Goal: Task Accomplishment & Management: Manage account settings

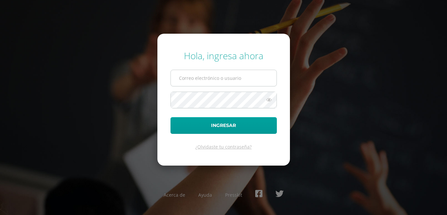
click at [202, 80] on input "text" at bounding box center [224, 78] width 106 height 16
click at [205, 79] on input "text" at bounding box center [224, 78] width 106 height 16
type input "l"
type input "[DOMAIN_NAME]"
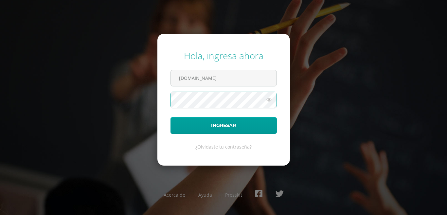
click at [268, 100] on icon at bounding box center [269, 100] width 9 height 8
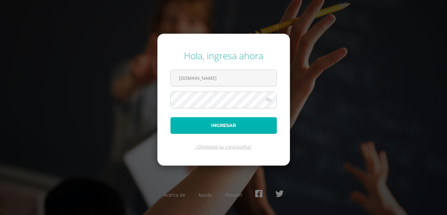
click at [237, 120] on button "Ingresar" at bounding box center [224, 125] width 106 height 17
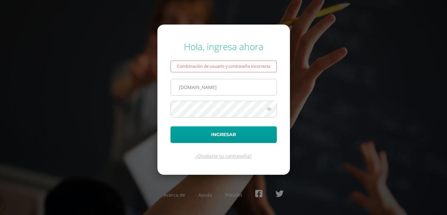
click at [181, 88] on input "[DOMAIN_NAME]" at bounding box center [224, 87] width 106 height 16
click at [194, 87] on input "[DOMAIN_NAME]" at bounding box center [224, 87] width 106 height 16
click at [194, 88] on input "[DOMAIN_NAME]" at bounding box center [224, 87] width 106 height 16
type input "[EMAIL_ADDRESS][DOMAIN_NAME]"
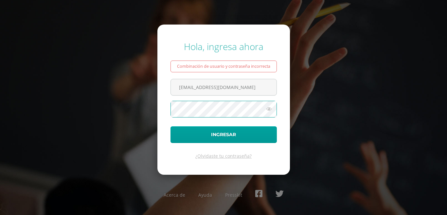
click at [268, 109] on icon at bounding box center [269, 109] width 9 height 8
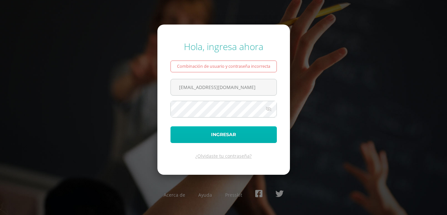
click at [233, 134] on button "Ingresar" at bounding box center [224, 134] width 106 height 17
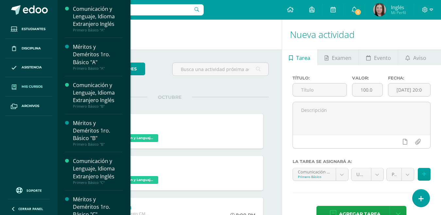
click at [34, 86] on span "Mis cursos" at bounding box center [32, 86] width 21 height 5
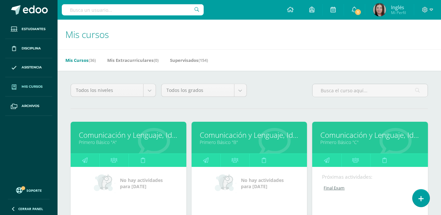
click at [219, 143] on link "Primero Básico "B"" at bounding box center [249, 142] width 99 height 6
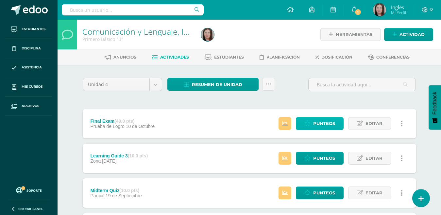
click at [324, 120] on span "Punteos" at bounding box center [325, 123] width 22 height 12
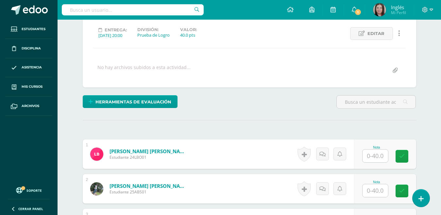
scroll to position [99, 0]
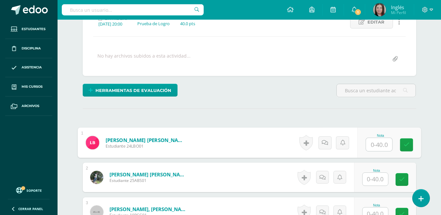
click at [373, 147] on input "text" at bounding box center [379, 144] width 26 height 13
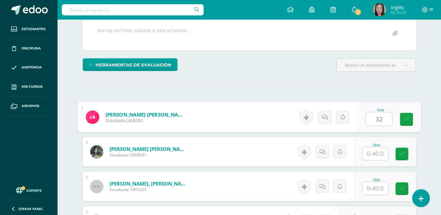
scroll to position [132, 0]
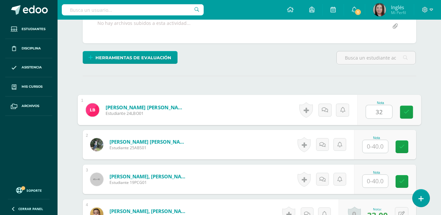
type input "32"
click at [376, 148] on input "text" at bounding box center [376, 146] width 26 height 13
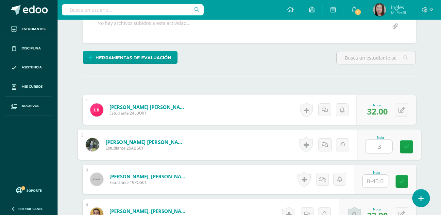
type input "31"
click at [409, 148] on icon at bounding box center [407, 147] width 6 height 6
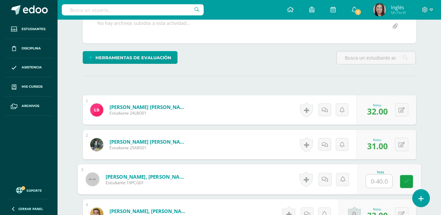
click at [374, 184] on input "text" at bounding box center [379, 181] width 26 height 13
type input "20"
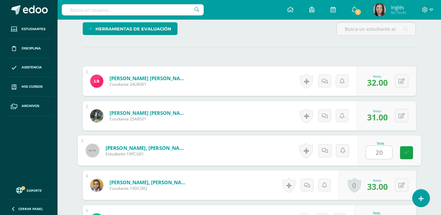
scroll to position [165, 0]
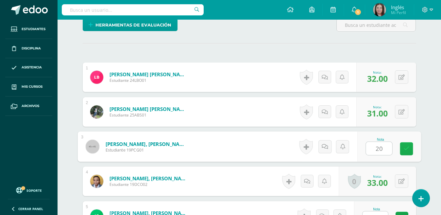
click at [407, 146] on icon at bounding box center [407, 149] width 6 height 6
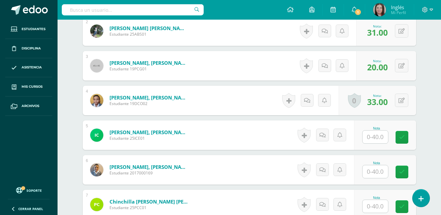
scroll to position [263, 0]
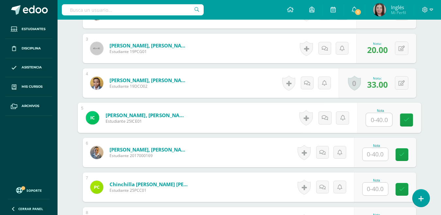
click at [375, 120] on input "text" at bounding box center [379, 119] width 26 height 13
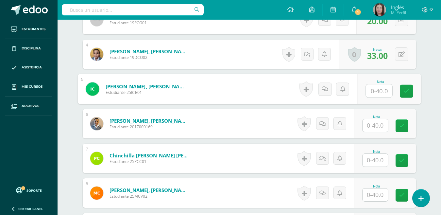
scroll to position [296, 0]
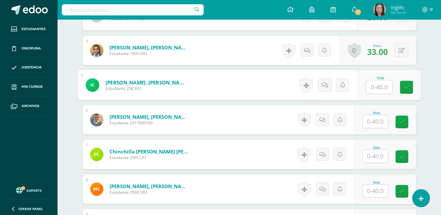
click at [376, 118] on input "text" at bounding box center [376, 121] width 26 height 13
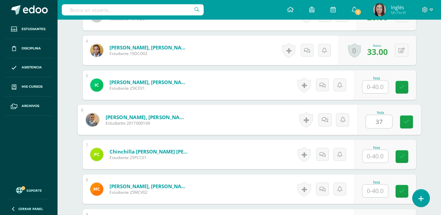
type input "37"
click at [377, 154] on input "text" at bounding box center [376, 156] width 26 height 13
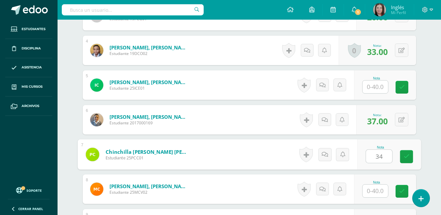
scroll to position [329, 0]
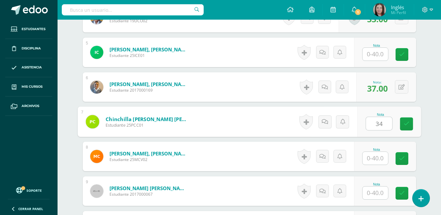
type input "34"
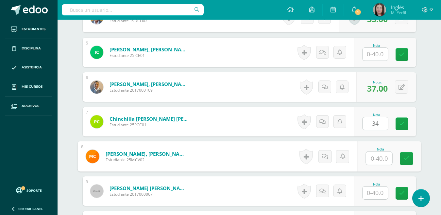
click at [375, 159] on input "text" at bounding box center [379, 158] width 26 height 13
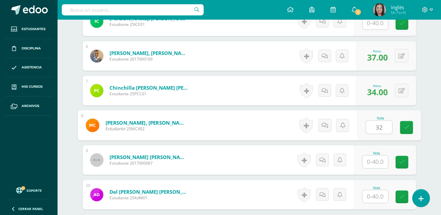
scroll to position [361, 0]
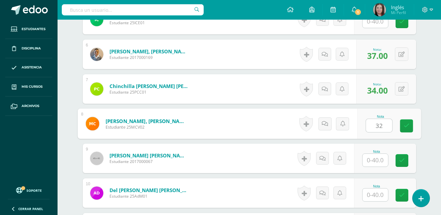
type input "32"
click at [376, 161] on input "text" at bounding box center [376, 160] width 26 height 13
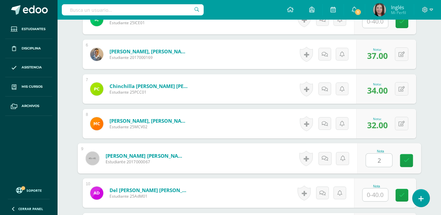
type input "27"
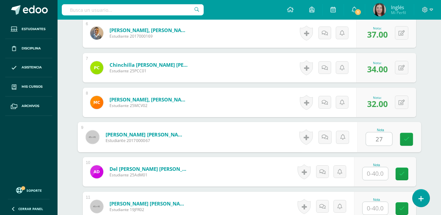
scroll to position [394, 0]
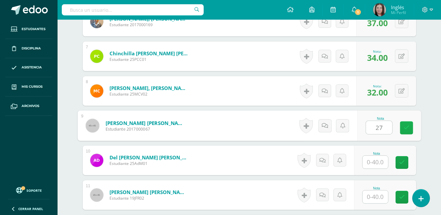
click at [403, 129] on link at bounding box center [406, 127] width 13 height 13
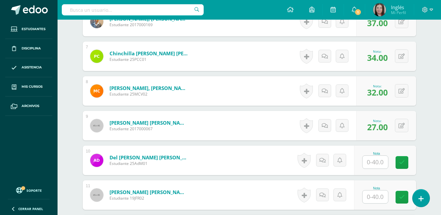
click at [372, 166] on input "text" at bounding box center [376, 162] width 26 height 13
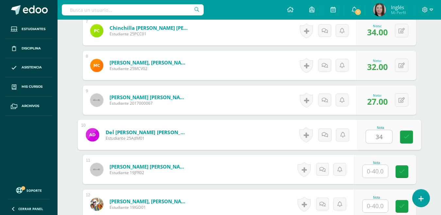
scroll to position [427, 0]
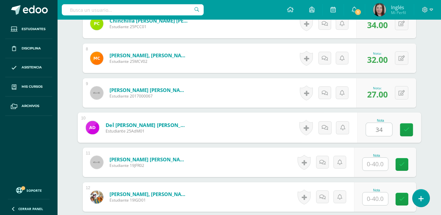
type input "34"
click at [375, 168] on input "text" at bounding box center [376, 164] width 26 height 13
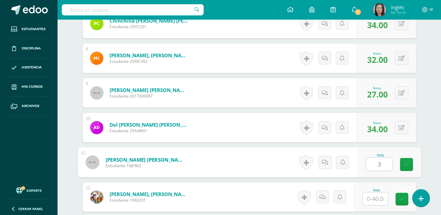
type input "34"
click at [406, 163] on icon at bounding box center [407, 165] width 6 height 6
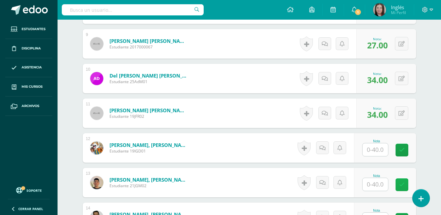
scroll to position [492, 0]
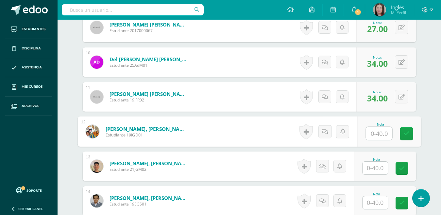
click at [375, 135] on input "text" at bounding box center [379, 133] width 26 height 13
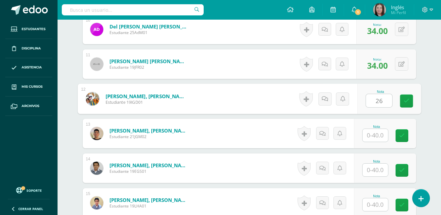
type input "26"
click at [375, 171] on input "text" at bounding box center [376, 170] width 26 height 13
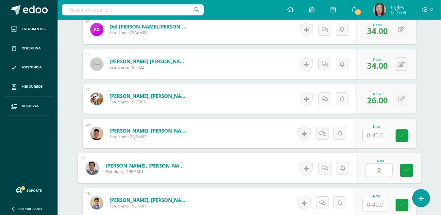
type input "28"
click at [410, 173] on link at bounding box center [406, 170] width 13 height 13
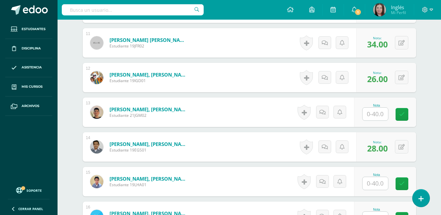
scroll to position [558, 0]
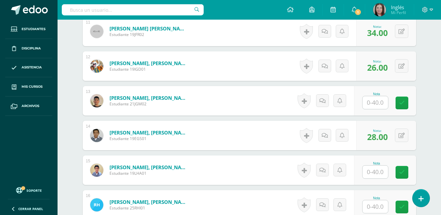
click at [373, 174] on input "text" at bounding box center [376, 172] width 26 height 13
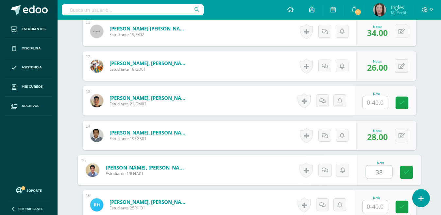
scroll to position [590, 0]
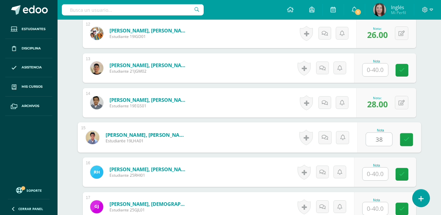
type input "38"
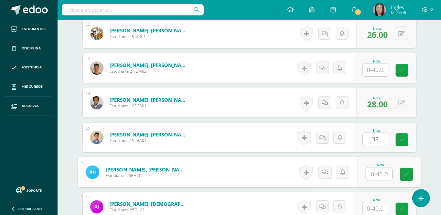
click at [377, 174] on input "text" at bounding box center [379, 174] width 26 height 13
type input "35"
click at [410, 175] on link at bounding box center [406, 174] width 13 height 13
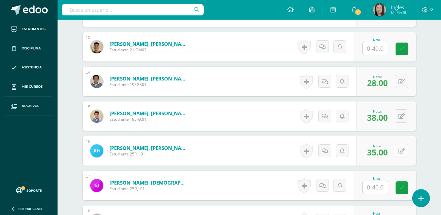
scroll to position [623, 0]
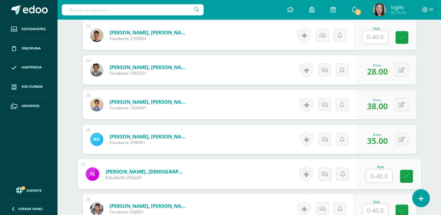
click at [373, 177] on input "text" at bounding box center [379, 176] width 26 height 13
type input "31"
click at [403, 174] on link at bounding box center [406, 176] width 13 height 13
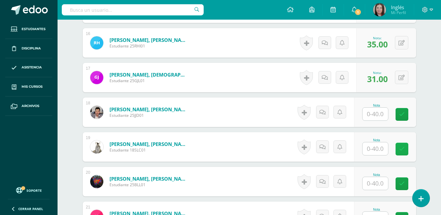
scroll to position [754, 0]
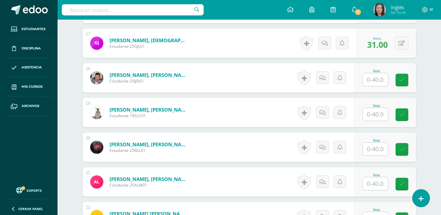
click at [376, 148] on input "text" at bounding box center [376, 149] width 26 height 13
type input "35"
click at [409, 151] on icon at bounding box center [407, 150] width 6 height 6
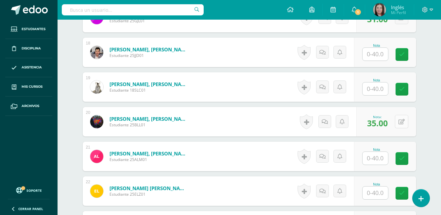
scroll to position [787, 0]
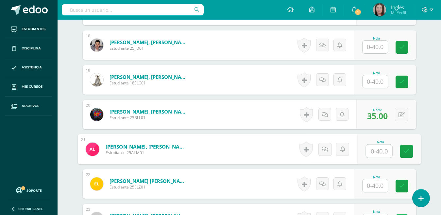
click at [371, 151] on input "text" at bounding box center [379, 151] width 26 height 13
type input "25"
click at [406, 150] on icon at bounding box center [407, 152] width 6 height 6
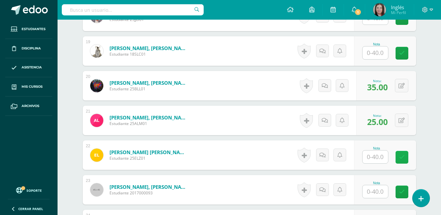
scroll to position [819, 0]
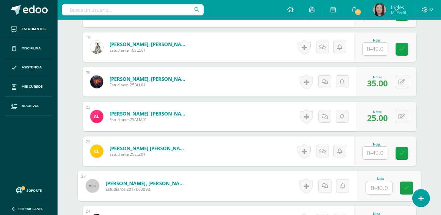
drag, startPoint x: 372, startPoint y: 184, endPoint x: 372, endPoint y: 188, distance: 3.6
click at [372, 185] on input "text" at bounding box center [379, 187] width 26 height 13
type input "35"
click at [408, 189] on icon at bounding box center [407, 188] width 6 height 6
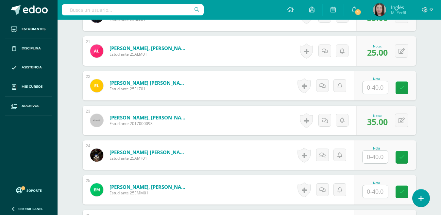
scroll to position [918, 0]
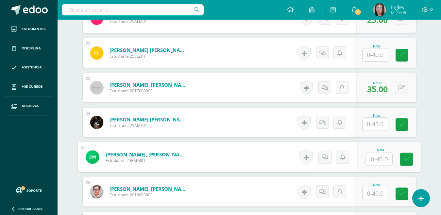
click at [379, 157] on input "text" at bounding box center [379, 159] width 26 height 13
type input "31"
click at [408, 157] on icon at bounding box center [407, 159] width 6 height 6
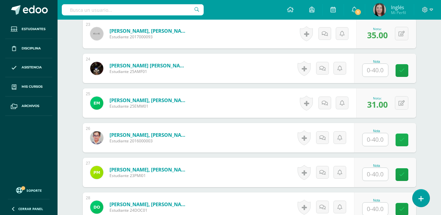
scroll to position [983, 0]
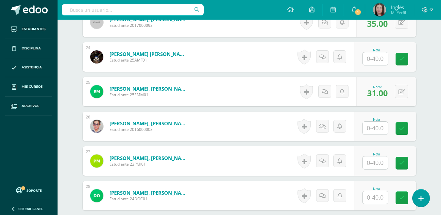
click at [375, 162] on input "text" at bounding box center [376, 162] width 26 height 13
type input "27"
click at [410, 164] on link at bounding box center [406, 163] width 13 height 13
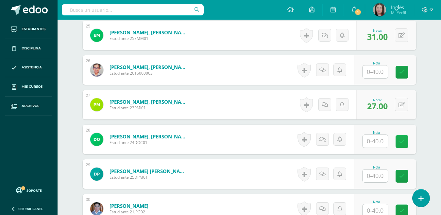
scroll to position [1049, 0]
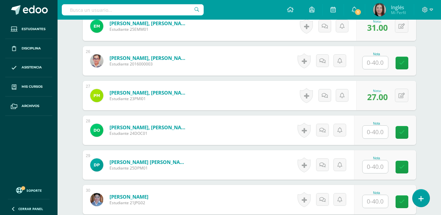
click at [377, 168] on input "text" at bounding box center [376, 166] width 26 height 13
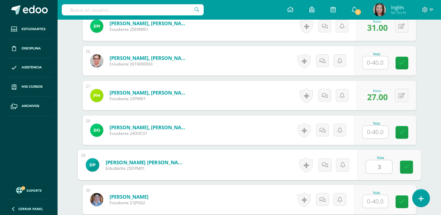
type input "34"
click at [406, 167] on icon at bounding box center [407, 167] width 6 height 6
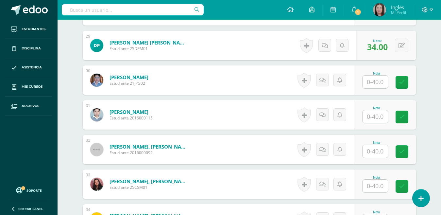
scroll to position [1179, 0]
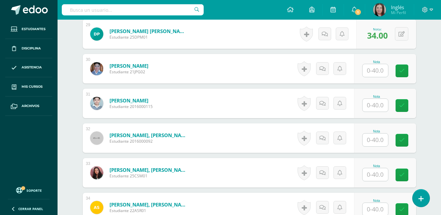
click at [373, 174] on input "text" at bounding box center [376, 174] width 26 height 13
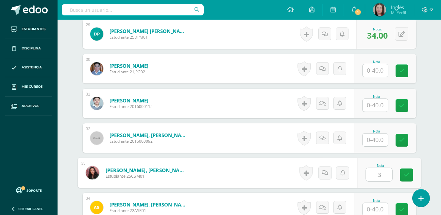
type input "35"
click at [411, 174] on link at bounding box center [406, 175] width 13 height 13
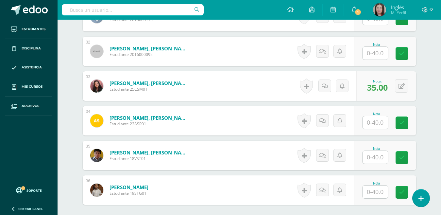
scroll to position [1278, 0]
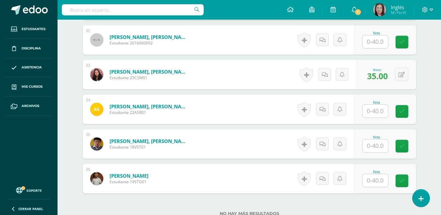
click at [373, 181] on input "text" at bounding box center [376, 180] width 26 height 13
type input "34"
click at [410, 183] on link at bounding box center [406, 180] width 13 height 13
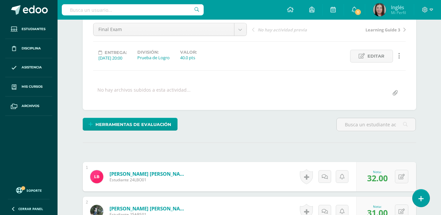
scroll to position [0, 0]
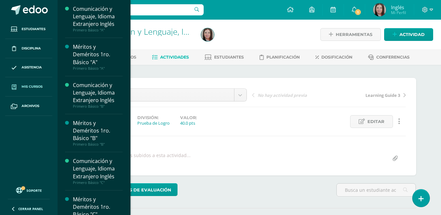
click at [32, 85] on span "Mis cursos" at bounding box center [32, 86] width 21 height 5
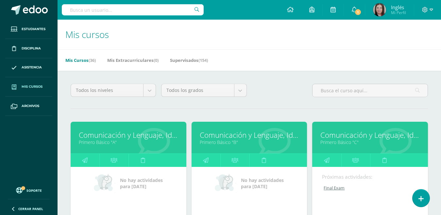
click at [235, 143] on link "Primero Básico "B"" at bounding box center [249, 142] width 99 height 6
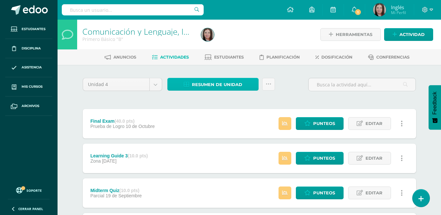
click at [213, 83] on span "Resumen de unidad" at bounding box center [217, 85] width 50 height 12
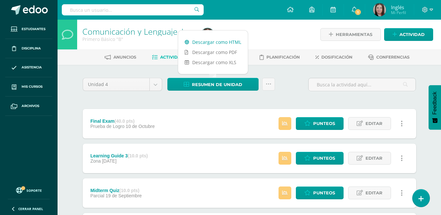
click at [224, 41] on link "Descargar como HTML" at bounding box center [213, 42] width 70 height 10
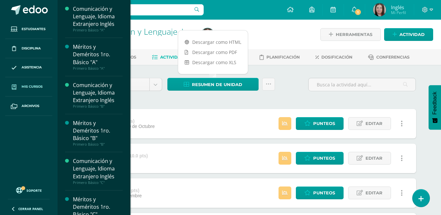
click at [26, 85] on span "Mis cursos" at bounding box center [32, 86] width 21 height 5
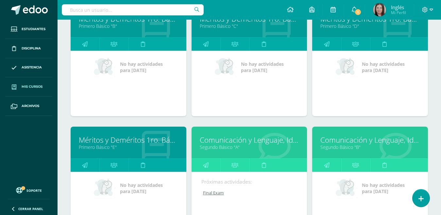
scroll to position [360, 0]
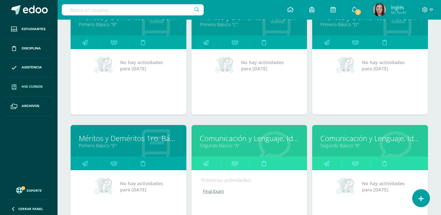
click at [214, 147] on link "Segundo Básico "A"" at bounding box center [249, 145] width 99 height 6
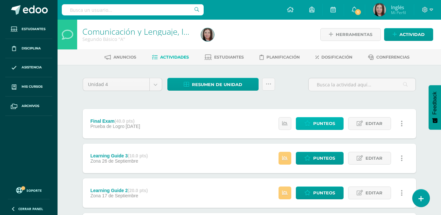
click at [320, 123] on span "Punteos" at bounding box center [325, 123] width 22 height 12
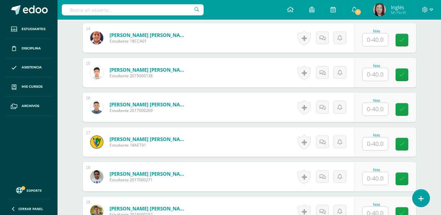
scroll to position [655, 0]
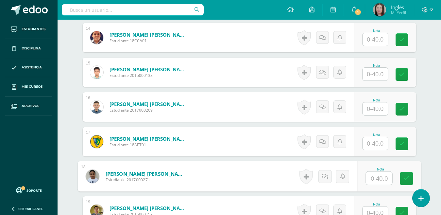
click at [372, 180] on input "text" at bounding box center [379, 178] width 26 height 13
type input "34"
click at [409, 177] on icon at bounding box center [407, 178] width 6 height 6
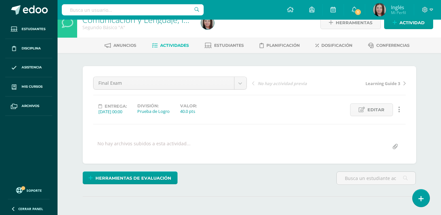
scroll to position [0, 0]
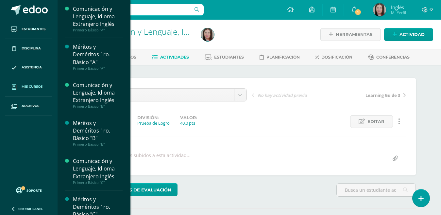
click at [32, 87] on span "Mis cursos" at bounding box center [32, 86] width 21 height 5
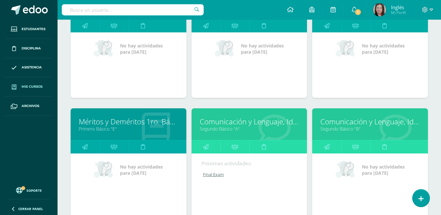
scroll to position [409, 0]
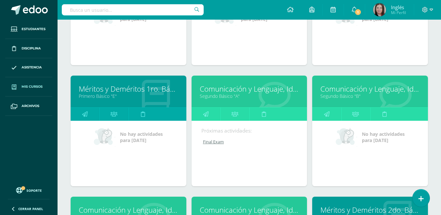
click at [214, 95] on link "Segundo Básico "A"" at bounding box center [249, 96] width 99 height 6
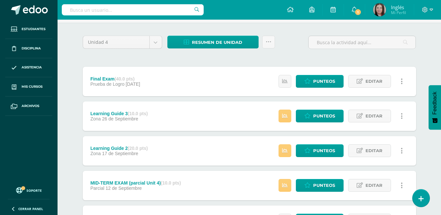
scroll to position [33, 0]
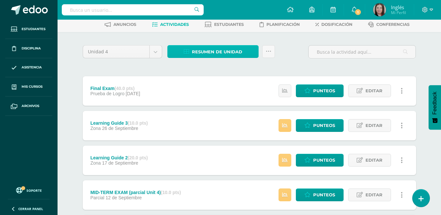
click at [227, 51] on span "Resumen de unidad" at bounding box center [217, 52] width 50 height 12
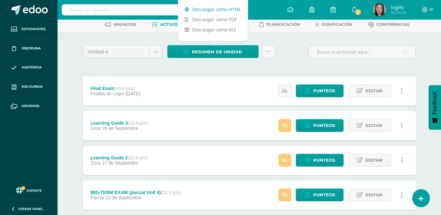
click at [232, 8] on link "Descargar como HTML" at bounding box center [213, 9] width 70 height 10
click at [197, 63] on div "Resumen de unidad Subir actividades en masa Enviar punteos a revision Historial…" at bounding box center [221, 54] width 113 height 19
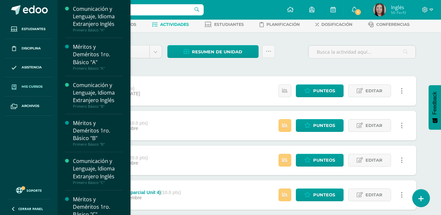
click at [33, 86] on span "Mis cursos" at bounding box center [32, 86] width 21 height 5
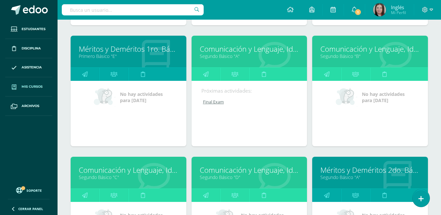
scroll to position [442, 0]
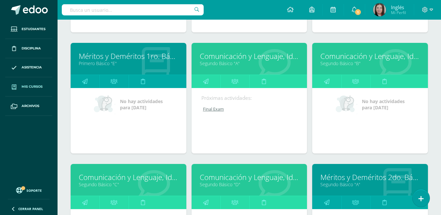
click at [348, 64] on link "Segundo Básico "B"" at bounding box center [370, 63] width 99 height 6
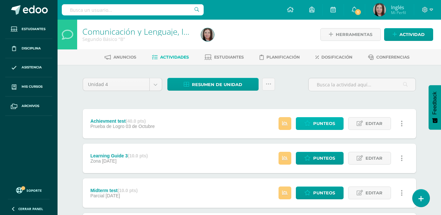
click at [331, 121] on span "Punteos" at bounding box center [325, 123] width 22 height 12
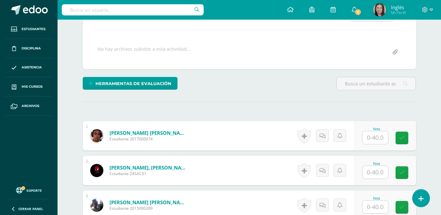
scroll to position [118, 0]
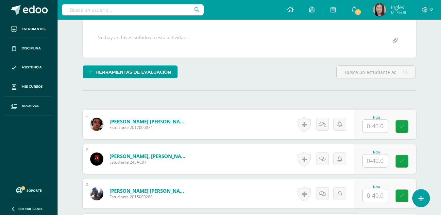
click at [375, 160] on input "text" at bounding box center [376, 160] width 26 height 13
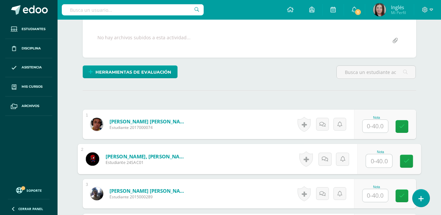
scroll to position [118, 0]
type input "24"
click at [404, 162] on icon at bounding box center [407, 161] width 6 height 6
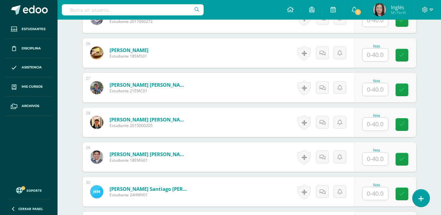
scroll to position [1068, 0]
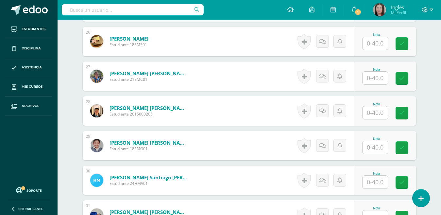
click at [373, 184] on input "text" at bounding box center [376, 182] width 26 height 13
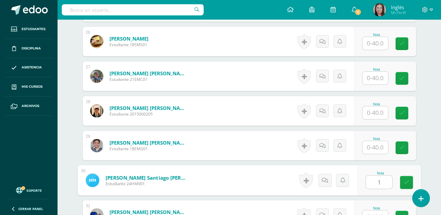
type input "19"
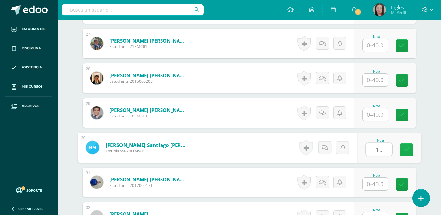
click at [407, 151] on icon at bounding box center [407, 150] width 6 height 6
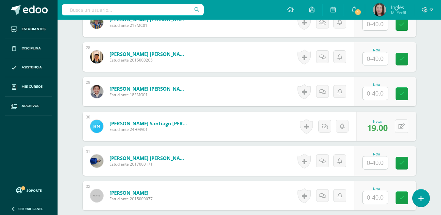
scroll to position [1133, 0]
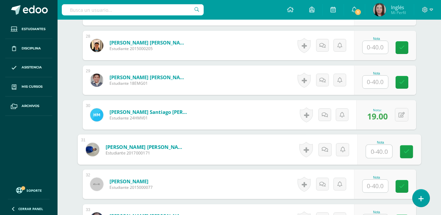
click at [364, 150] on div "Nota" at bounding box center [389, 150] width 64 height 30
type input "27"
click at [404, 155] on link at bounding box center [406, 151] width 13 height 13
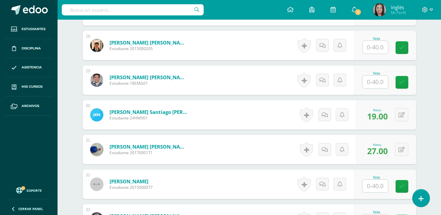
scroll to position [1166, 0]
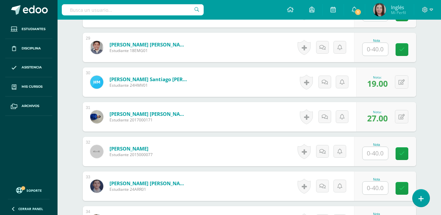
click at [378, 150] on input "text" at bounding box center [376, 153] width 26 height 13
type input "18"
click at [407, 156] on icon at bounding box center [407, 154] width 6 height 6
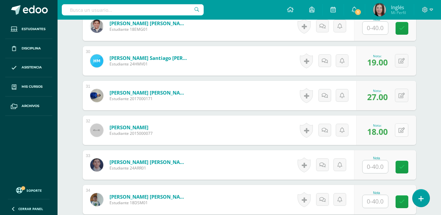
scroll to position [1199, 0]
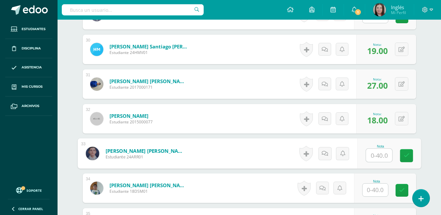
click at [378, 154] on input "text" at bounding box center [379, 155] width 26 height 13
type input "21"
click at [406, 158] on icon at bounding box center [407, 156] width 6 height 6
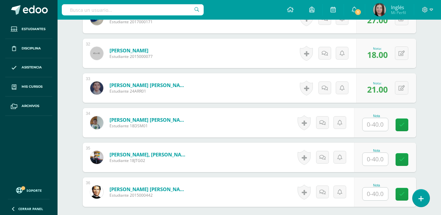
scroll to position [1297, 0]
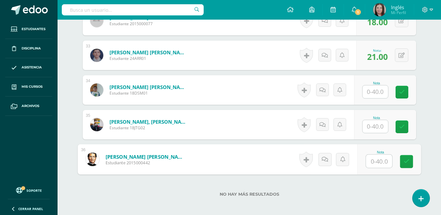
click at [378, 159] on input "text" at bounding box center [379, 161] width 26 height 13
type input "24"
click at [406, 164] on icon at bounding box center [407, 162] width 6 height 6
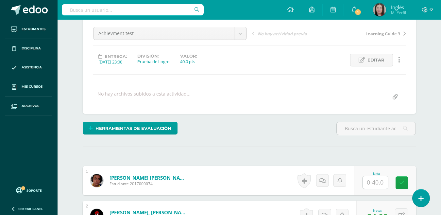
scroll to position [0, 0]
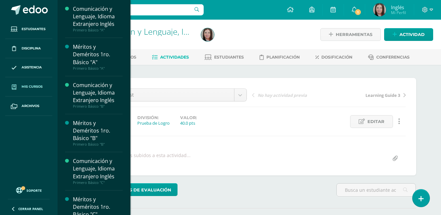
click at [33, 84] on span "Mis cursos" at bounding box center [32, 86] width 21 height 5
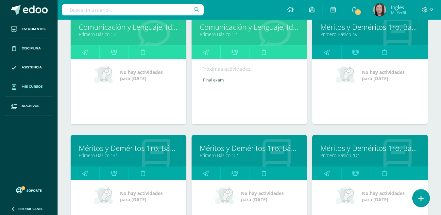
scroll to position [360, 0]
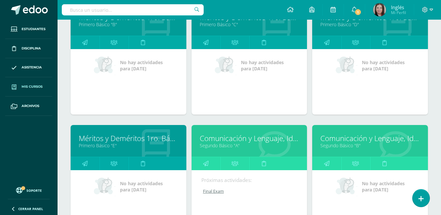
click at [332, 144] on link "Segundo Básico "B"" at bounding box center [370, 145] width 99 height 6
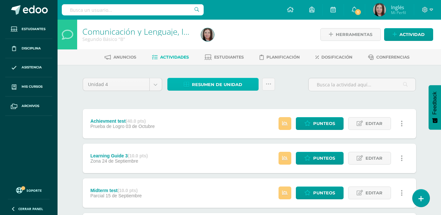
click at [207, 82] on span "Resumen de unidad" at bounding box center [217, 85] width 50 height 12
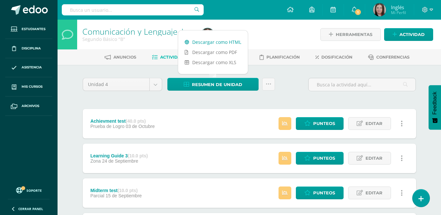
click at [220, 43] on link "Descargar como HTML" at bounding box center [213, 42] width 70 height 10
click at [197, 103] on div "Unidad 4 Unidad 1 Unidad 2 Unidad 3 Unidad 4 Resumen de unidad Subir actividade…" at bounding box center [249, 193] width 339 height 230
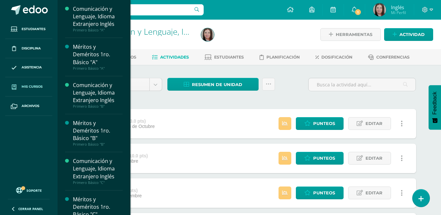
click at [32, 86] on span "Mis cursos" at bounding box center [32, 86] width 21 height 5
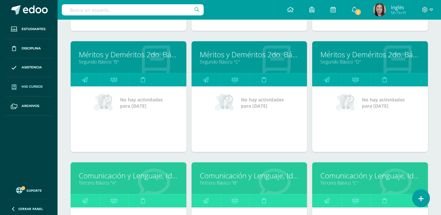
scroll to position [573, 0]
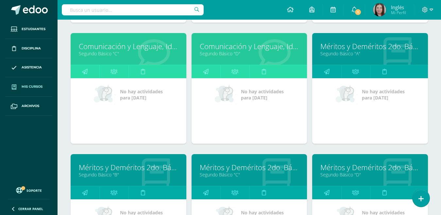
click at [93, 51] on link "Segundo Básico "C"" at bounding box center [128, 53] width 99 height 6
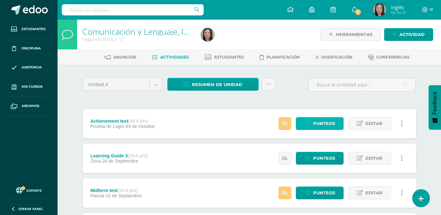
click at [317, 121] on span "Punteos" at bounding box center [325, 123] width 22 height 12
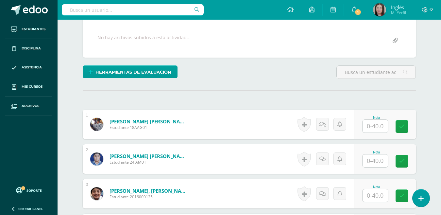
scroll to position [118, 0]
click at [374, 161] on input "text" at bounding box center [376, 160] width 26 height 13
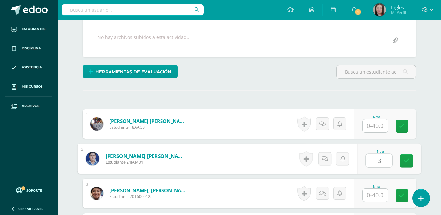
type input "32"
click at [409, 162] on icon at bounding box center [407, 161] width 6 height 6
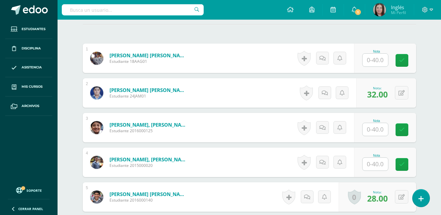
scroll to position [184, 0]
click at [375, 163] on input "text" at bounding box center [376, 163] width 26 height 13
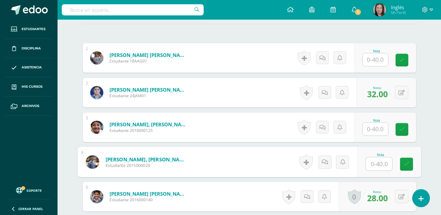
scroll to position [217, 0]
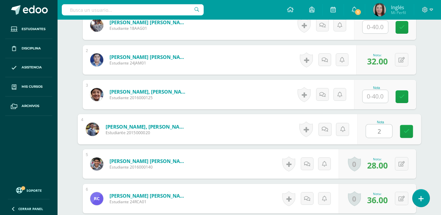
type input "26"
click at [407, 131] on icon at bounding box center [407, 132] width 6 height 6
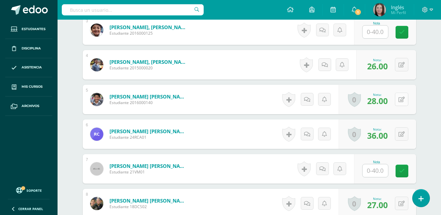
scroll to position [282, 0]
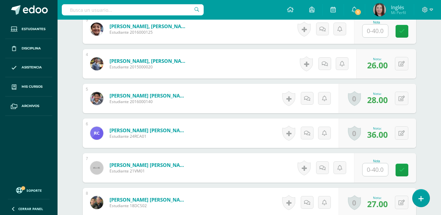
click at [375, 171] on input "text" at bounding box center [376, 169] width 26 height 13
type input "24"
click at [406, 172] on icon at bounding box center [407, 170] width 6 height 6
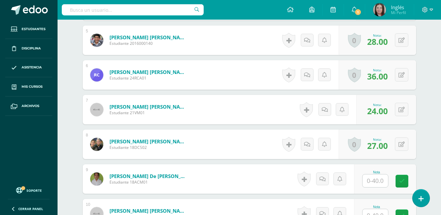
scroll to position [348, 0]
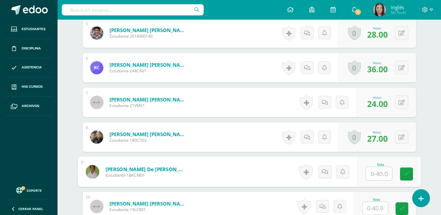
click at [374, 174] on input "text" at bounding box center [379, 173] width 26 height 13
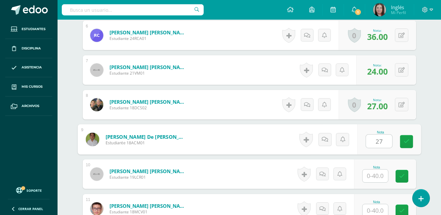
scroll to position [381, 0]
type input "27"
click at [376, 178] on input "text" at bounding box center [376, 175] width 26 height 13
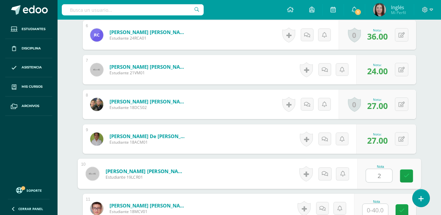
type input "27"
click at [406, 176] on icon at bounding box center [407, 176] width 6 height 6
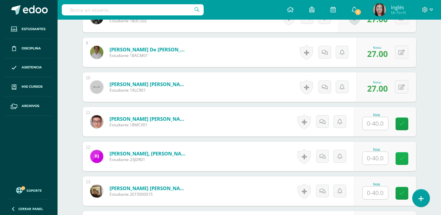
scroll to position [479, 0]
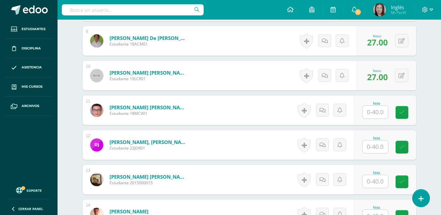
click at [374, 147] on input "text" at bounding box center [376, 146] width 26 height 13
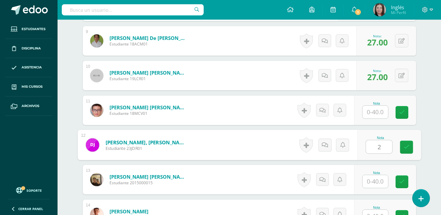
type input "22"
click at [408, 146] on icon at bounding box center [407, 147] width 6 height 6
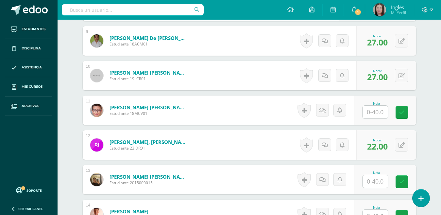
scroll to position [512, 0]
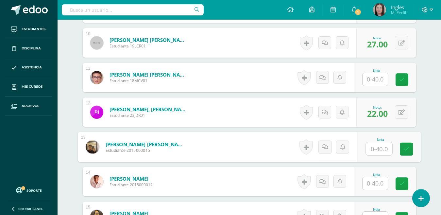
click at [374, 149] on input "text" at bounding box center [379, 148] width 26 height 13
type input "28"
click at [406, 148] on icon at bounding box center [407, 149] width 6 height 6
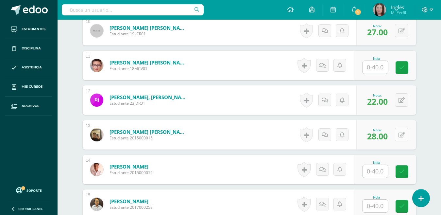
scroll to position [544, 0]
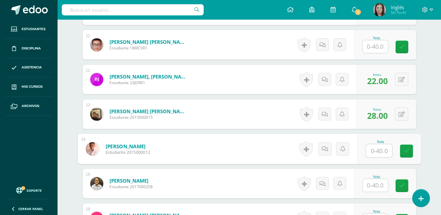
click at [372, 150] on input "text" at bounding box center [379, 150] width 26 height 13
type input "32"
click at [408, 150] on icon at bounding box center [407, 151] width 6 height 6
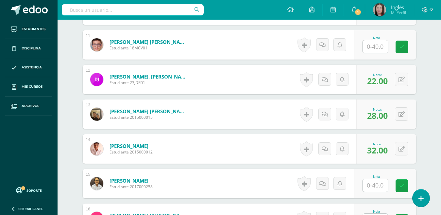
click at [373, 184] on input "text" at bounding box center [376, 185] width 26 height 13
type input "22"
click at [406, 183] on icon at bounding box center [407, 186] width 6 height 6
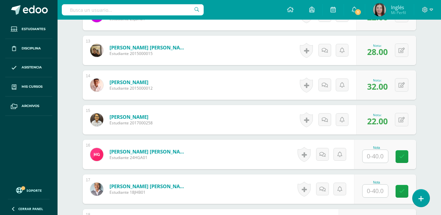
scroll to position [610, 0]
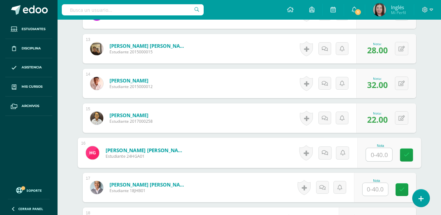
click at [375, 156] on input "text" at bounding box center [379, 154] width 26 height 13
type input "30"
click at [408, 154] on icon at bounding box center [407, 155] width 6 height 6
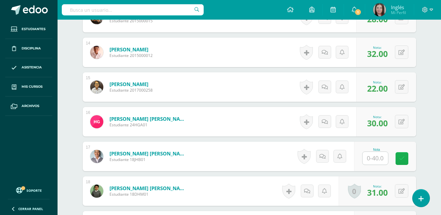
scroll to position [642, 0]
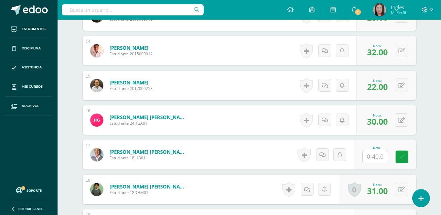
click at [379, 154] on input "text" at bounding box center [376, 156] width 26 height 13
type input "21"
click at [407, 154] on icon at bounding box center [407, 157] width 6 height 6
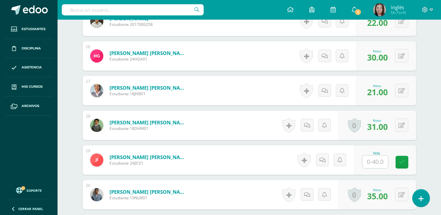
scroll to position [741, 0]
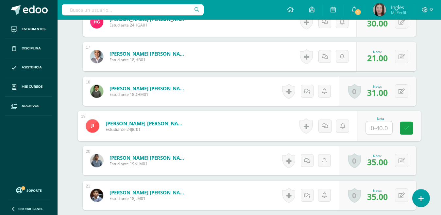
click at [374, 126] on input "text" at bounding box center [379, 127] width 26 height 13
type input "26"
click at [405, 129] on icon at bounding box center [407, 128] width 6 height 6
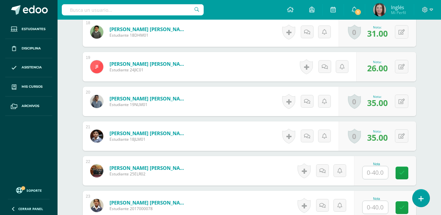
scroll to position [806, 0]
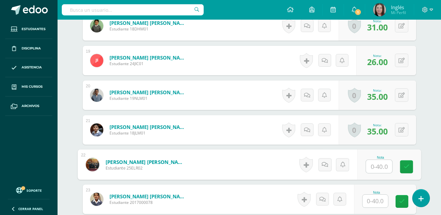
click at [371, 168] on input "text" at bounding box center [379, 166] width 26 height 13
type input "29"
click at [409, 165] on icon at bounding box center [407, 167] width 6 height 6
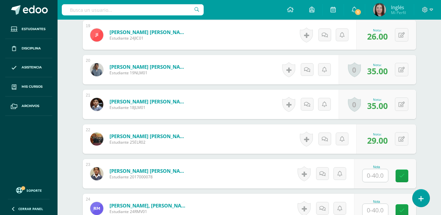
scroll to position [871, 0]
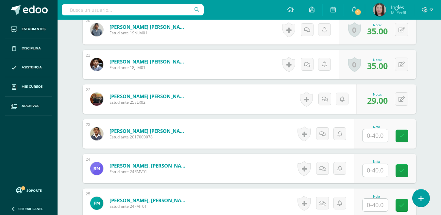
click at [374, 135] on input "text" at bounding box center [376, 135] width 26 height 13
type input "31"
click at [406, 137] on icon at bounding box center [407, 136] width 6 height 6
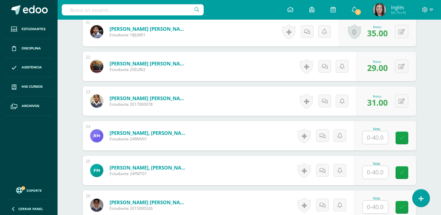
click at [377, 138] on input "text" at bounding box center [376, 137] width 26 height 13
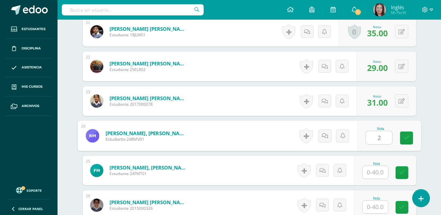
type input "29"
click at [406, 136] on icon at bounding box center [407, 138] width 6 height 6
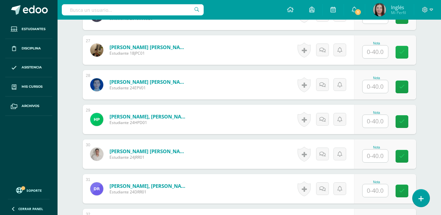
scroll to position [1101, 0]
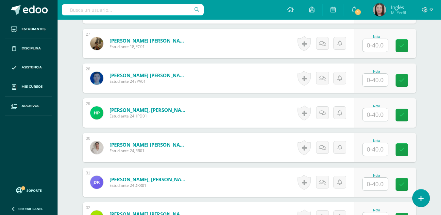
click at [371, 150] on input "text" at bounding box center [376, 149] width 26 height 13
type input "20"
click at [405, 148] on icon at bounding box center [407, 150] width 6 height 6
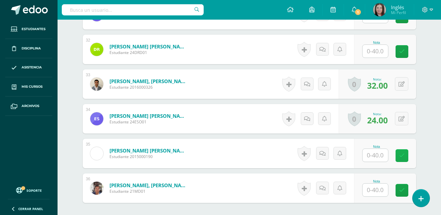
scroll to position [1264, 0]
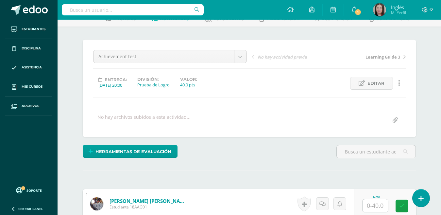
scroll to position [34, 0]
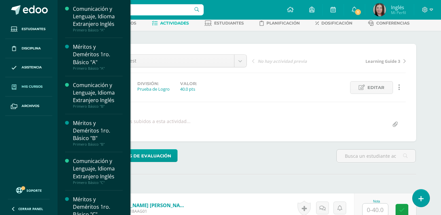
click at [31, 87] on span "Mis cursos" at bounding box center [32, 86] width 21 height 5
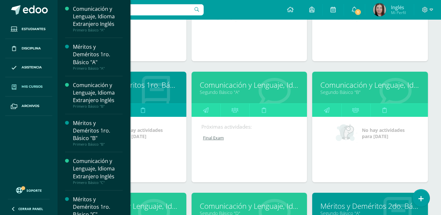
scroll to position [475, 0]
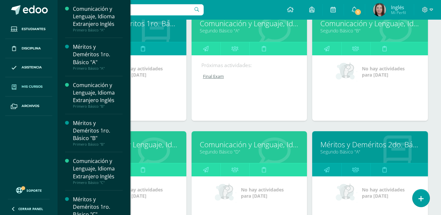
click at [138, 145] on link "Comunicación y Lenguaje, Idioma Extranjero Inglés" at bounding box center [128, 144] width 99 height 10
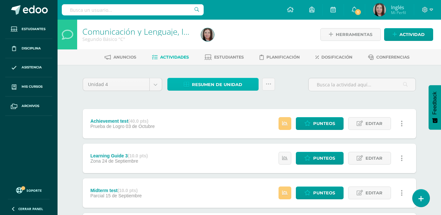
click at [212, 85] on span "Resumen de unidad" at bounding box center [217, 85] width 50 height 12
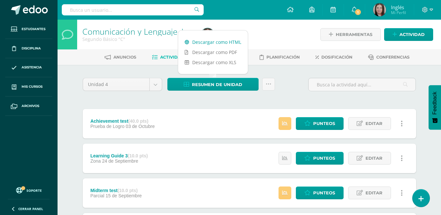
click at [228, 42] on link "Descargar como HTML" at bounding box center [213, 42] width 70 height 10
click at [213, 98] on div "Unidad 4 Unidad 1 Unidad 2 Unidad 3 Unidad 4 Resumen de unidad Subir actividade…" at bounding box center [249, 193] width 339 height 230
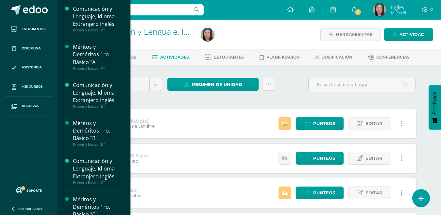
click at [35, 87] on span "Mis cursos" at bounding box center [32, 86] width 21 height 5
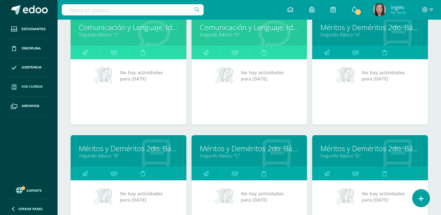
scroll to position [589, 0]
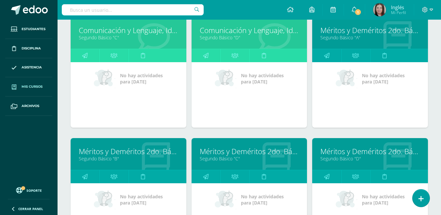
click at [221, 39] on link "Segundo Básico "D"" at bounding box center [249, 37] width 99 height 6
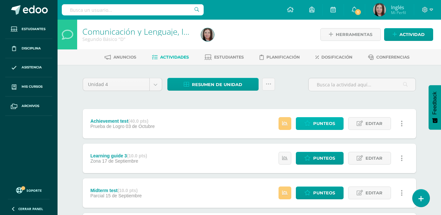
click at [319, 124] on span "Punteos" at bounding box center [325, 123] width 22 height 12
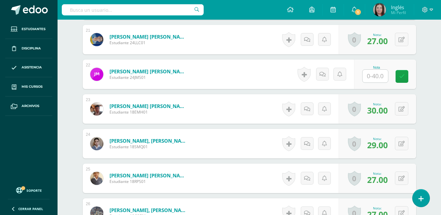
scroll to position [885, 0]
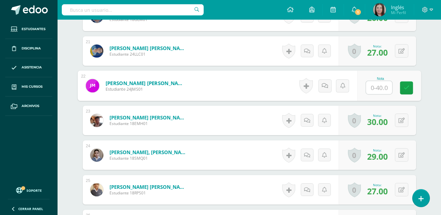
click at [374, 89] on input "text" at bounding box center [379, 87] width 26 height 13
type input "23"
click at [411, 91] on link at bounding box center [406, 87] width 13 height 13
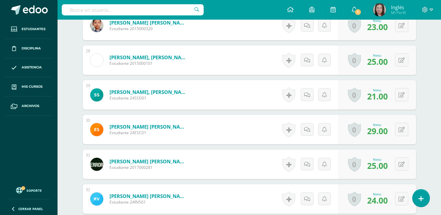
scroll to position [1114, 0]
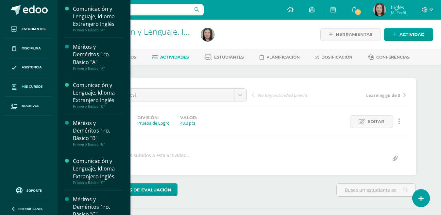
click at [37, 84] on span "Mis cursos" at bounding box center [32, 86] width 21 height 5
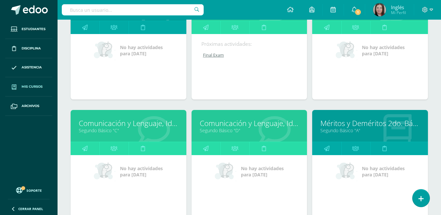
scroll to position [508, 0]
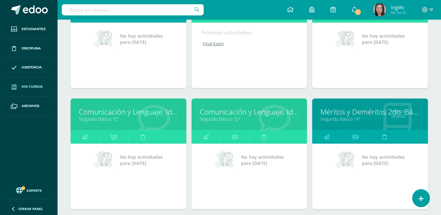
click at [221, 117] on link "Segundo Básico "D"" at bounding box center [249, 119] width 99 height 6
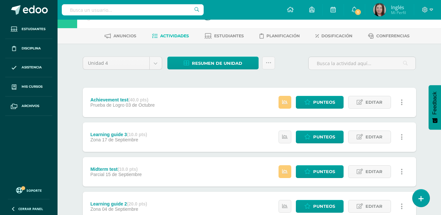
scroll to position [33, 0]
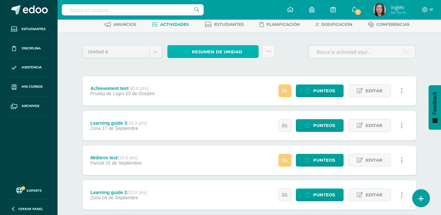
click at [223, 52] on span "Resumen de unidad" at bounding box center [217, 52] width 50 height 12
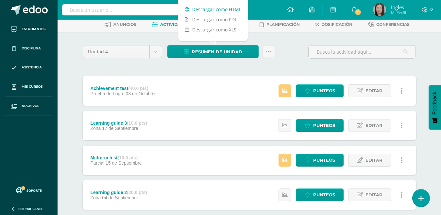
click at [235, 7] on link "Descargar como HTML" at bounding box center [213, 9] width 70 height 10
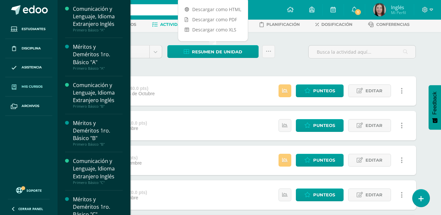
click at [32, 86] on span "Mis cursos" at bounding box center [32, 86] width 21 height 5
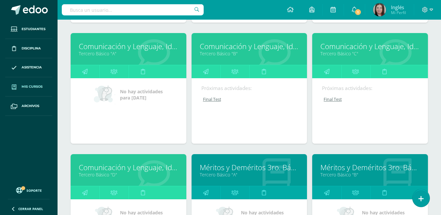
scroll to position [805, 0]
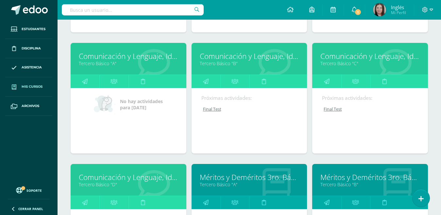
click at [89, 63] on link "Tercero Básico "A"" at bounding box center [128, 63] width 99 height 6
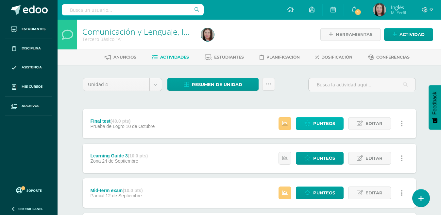
click at [312, 123] on link "Punteos" at bounding box center [320, 123] width 48 height 13
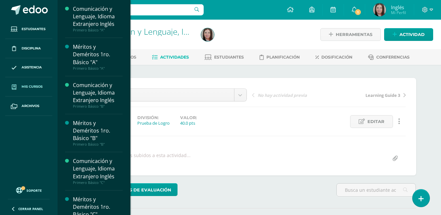
click at [34, 86] on span "Mis cursos" at bounding box center [32, 86] width 21 height 5
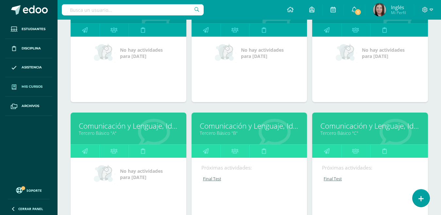
scroll to position [737, 0]
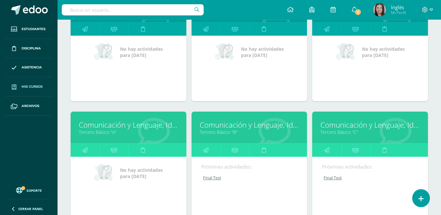
click at [109, 130] on link "Tercero Básico "A"" at bounding box center [128, 132] width 99 height 6
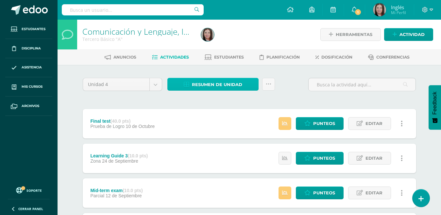
click at [203, 84] on span "Resumen de unidad" at bounding box center [217, 85] width 50 height 12
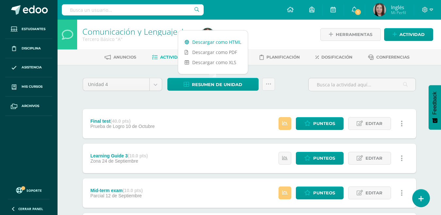
click at [231, 42] on link "Descargar como HTML" at bounding box center [213, 42] width 70 height 10
click at [204, 103] on div "Unidad 4 Unidad 1 Unidad 2 Unidad 3 Unidad 4 Resumen de unidad Subir actividade…" at bounding box center [249, 193] width 339 height 230
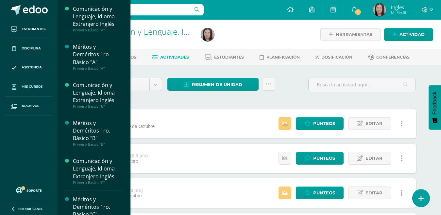
click at [35, 86] on span "Mis cursos" at bounding box center [32, 86] width 21 height 5
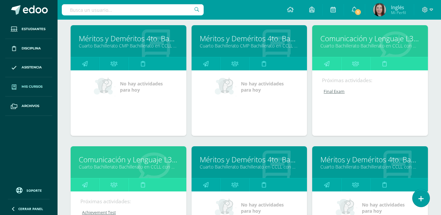
scroll to position [1305, 0]
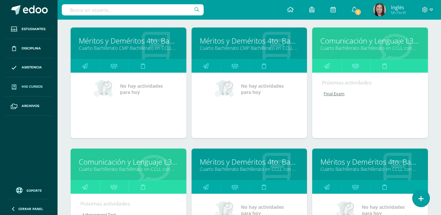
click at [343, 49] on link "Cuarto Bachillerato Bachillerato en CCLL con Orientación en Diseño Gráfico "A"" at bounding box center [370, 48] width 99 height 6
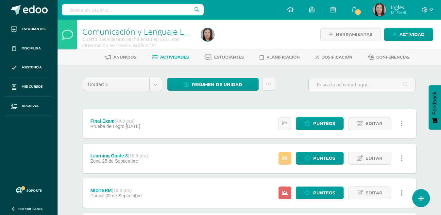
click at [328, 115] on div "Estatus de Actividad: 25 Estudiantes sin calificar 0 Estudiantes con cero Media…" at bounding box center [343, 123] width 148 height 29
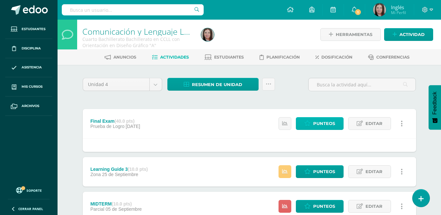
click at [330, 122] on span "Punteos" at bounding box center [325, 123] width 22 height 12
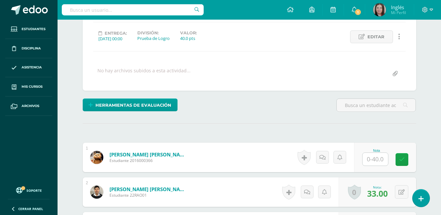
scroll to position [85, 0]
click at [375, 157] on input "text" at bounding box center [376, 159] width 26 height 13
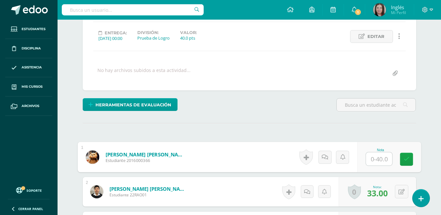
scroll to position [85, 0]
type input "34"
click at [408, 157] on icon at bounding box center [407, 159] width 6 height 6
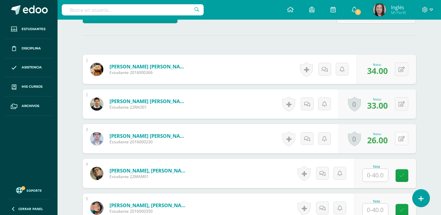
scroll to position [184, 0]
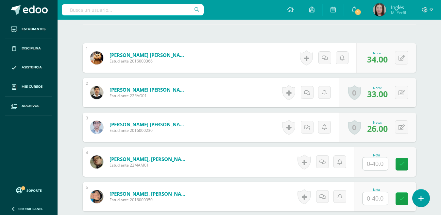
click at [374, 164] on input "text" at bounding box center [376, 163] width 26 height 13
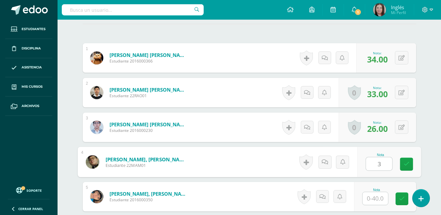
type input "35"
click at [404, 164] on link at bounding box center [406, 164] width 13 height 13
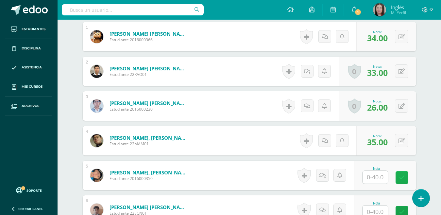
scroll to position [217, 0]
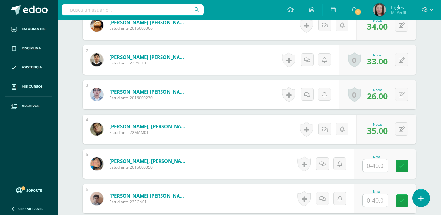
click at [375, 165] on input "text" at bounding box center [376, 165] width 26 height 13
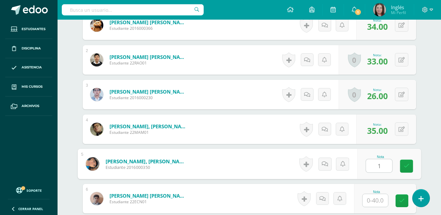
type input "19"
click at [405, 166] on icon at bounding box center [407, 166] width 6 height 6
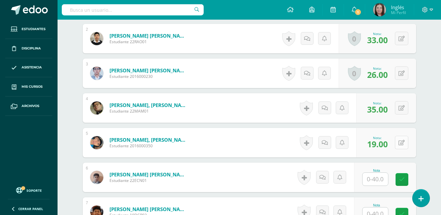
scroll to position [250, 0]
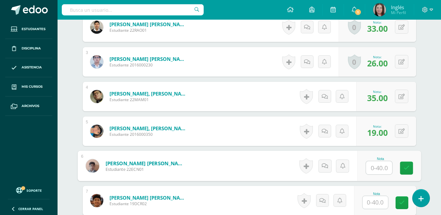
click at [371, 167] on input "text" at bounding box center [379, 167] width 26 height 13
type input "35"
click at [407, 169] on icon at bounding box center [407, 168] width 6 height 6
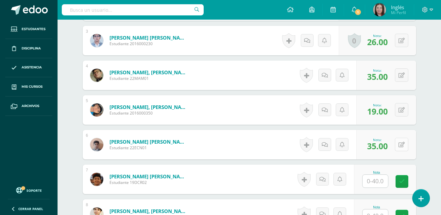
scroll to position [282, 0]
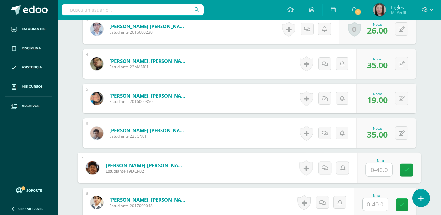
click at [377, 170] on input "text" at bounding box center [379, 169] width 26 height 13
type input "28"
click at [406, 171] on icon at bounding box center [407, 170] width 6 height 6
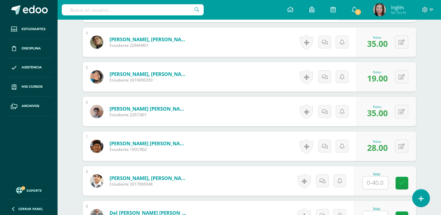
scroll to position [315, 0]
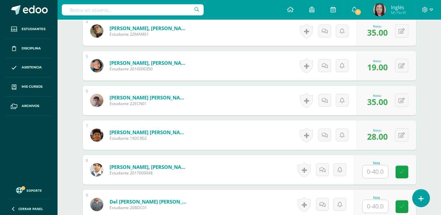
click at [373, 170] on input "text" at bounding box center [376, 171] width 26 height 13
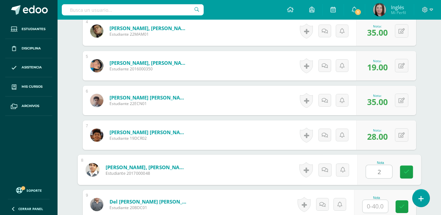
type input "27"
click at [406, 174] on icon at bounding box center [407, 172] width 6 height 6
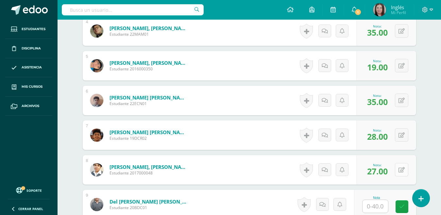
scroll to position [348, 0]
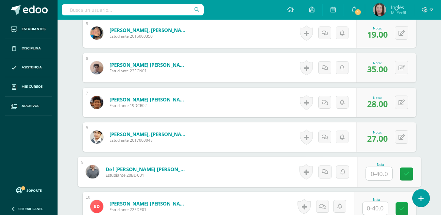
click at [373, 172] on input "text" at bounding box center [379, 173] width 26 height 13
type input "24"
click at [407, 176] on icon at bounding box center [407, 174] width 6 height 6
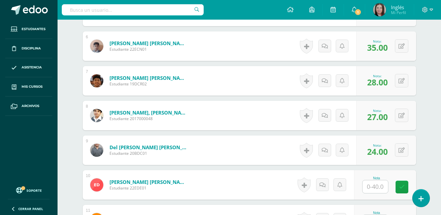
scroll to position [381, 0]
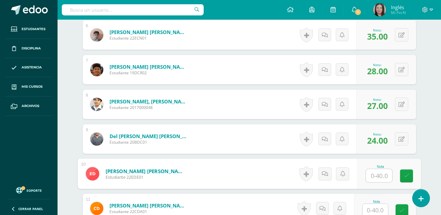
click at [376, 176] on input "text" at bounding box center [379, 175] width 26 height 13
type input "37"
click at [407, 178] on icon at bounding box center [407, 176] width 6 height 6
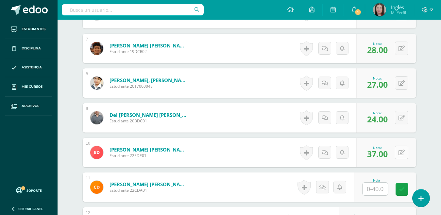
scroll to position [413, 0]
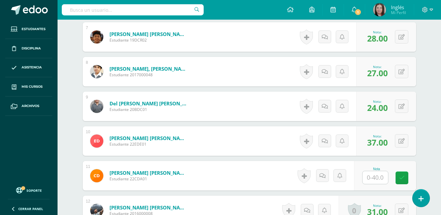
click at [375, 178] on input "text" at bounding box center [376, 177] width 26 height 13
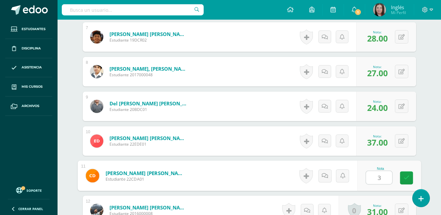
type input "30"
click at [407, 180] on icon at bounding box center [407, 178] width 6 height 6
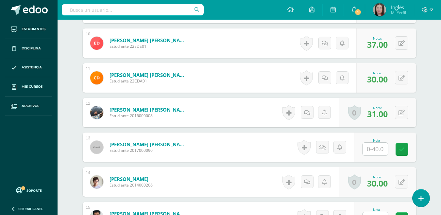
scroll to position [512, 0]
click at [374, 148] on input "text" at bounding box center [376, 148] width 26 height 13
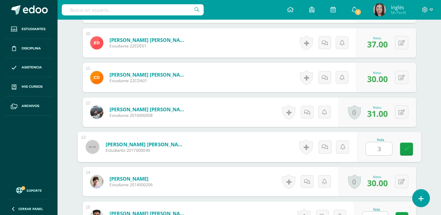
type input "31"
click at [408, 150] on icon at bounding box center [407, 149] width 6 height 6
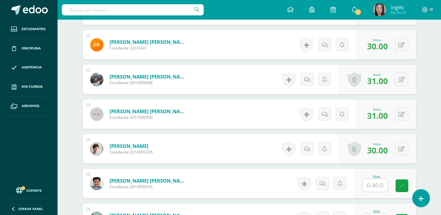
click at [375, 187] on input "text" at bounding box center [376, 185] width 26 height 13
type input "3"
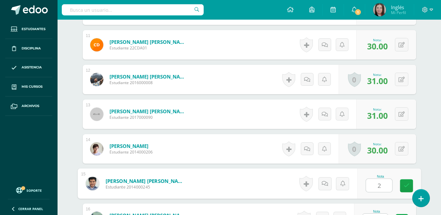
type input "24"
click at [406, 185] on icon at bounding box center [407, 186] width 6 height 6
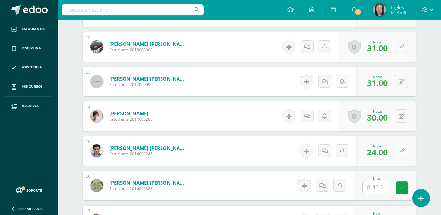
scroll to position [610, 0]
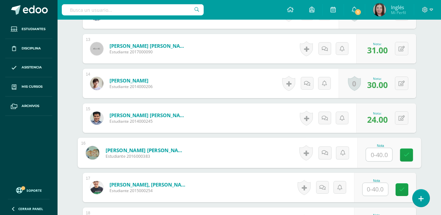
click at [377, 156] on input "text" at bounding box center [379, 154] width 26 height 13
type input "32"
click at [408, 156] on icon at bounding box center [407, 155] width 6 height 6
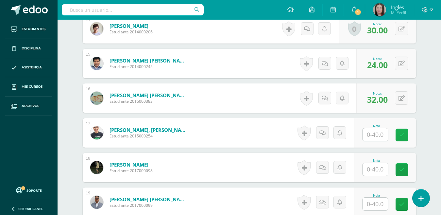
scroll to position [675, 0]
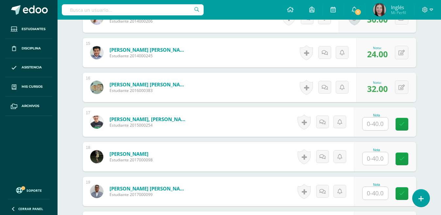
click at [377, 157] on input "text" at bounding box center [376, 158] width 26 height 13
type input "22"
click at [409, 160] on icon at bounding box center [407, 159] width 6 height 6
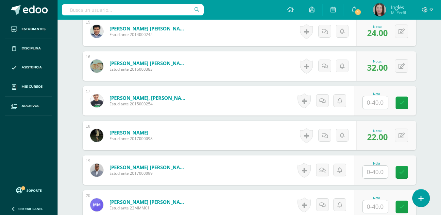
scroll to position [708, 0]
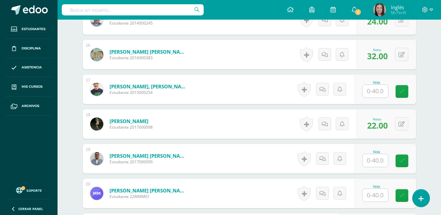
click at [384, 157] on input "text" at bounding box center [376, 160] width 26 height 13
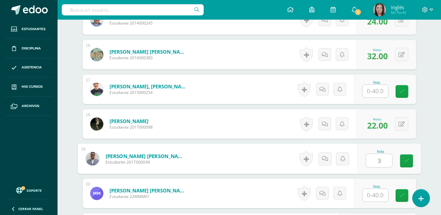
type input "31"
click at [407, 163] on icon at bounding box center [407, 161] width 6 height 6
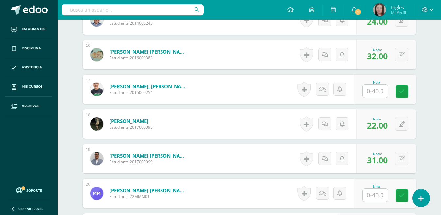
click at [372, 195] on input "text" at bounding box center [376, 195] width 26 height 13
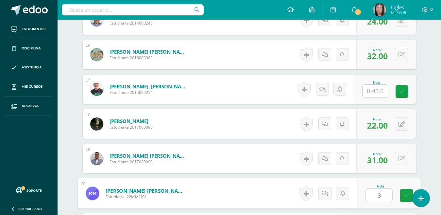
type input "38"
click at [406, 196] on icon at bounding box center [407, 196] width 6 height 6
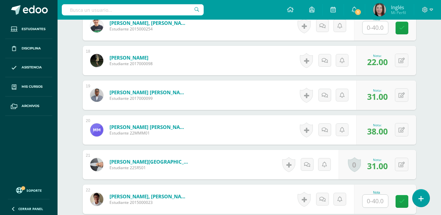
scroll to position [773, 0]
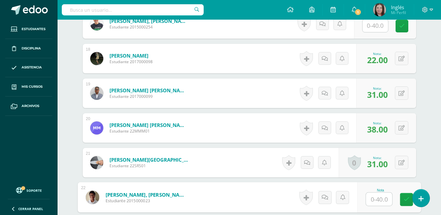
click at [373, 198] on input "text" at bounding box center [379, 199] width 26 height 13
type input "39"
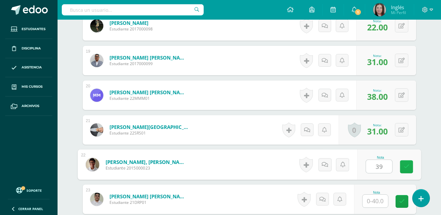
click at [407, 169] on icon at bounding box center [407, 167] width 6 height 6
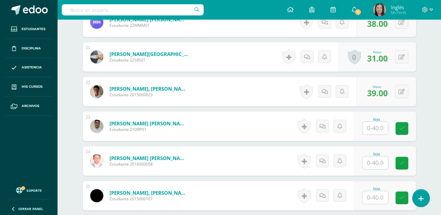
scroll to position [904, 0]
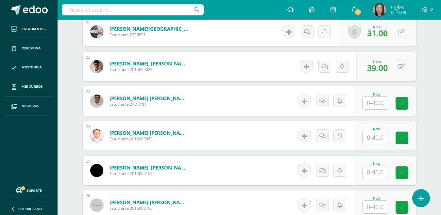
click at [374, 135] on input "text" at bounding box center [376, 137] width 26 height 13
type input "29"
click at [408, 140] on icon at bounding box center [407, 138] width 6 height 6
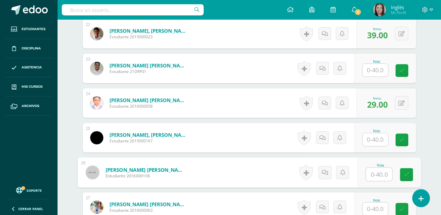
click at [373, 174] on input "text" at bounding box center [379, 174] width 26 height 13
type input "38"
click at [406, 174] on icon at bounding box center [407, 175] width 6 height 6
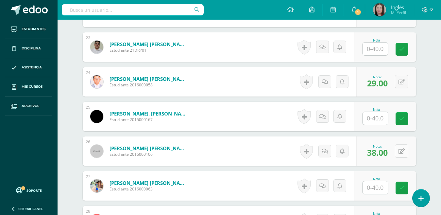
scroll to position [970, 0]
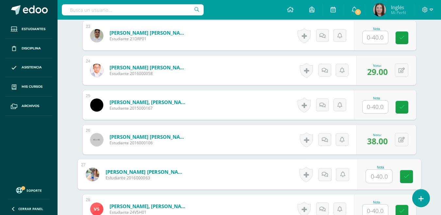
click at [376, 176] on input "text" at bounding box center [379, 176] width 26 height 13
type input "36"
click at [409, 175] on icon at bounding box center [407, 177] width 6 height 6
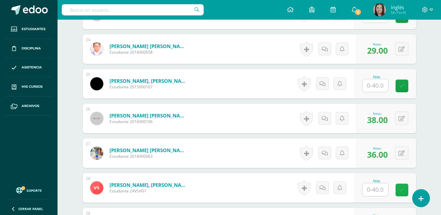
scroll to position [1002, 0]
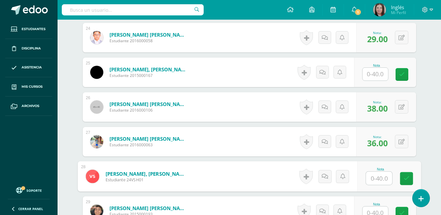
click at [374, 173] on input "text" at bounding box center [379, 178] width 26 height 13
type input "33"
click at [408, 178] on icon at bounding box center [407, 179] width 6 height 6
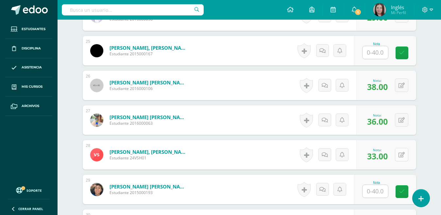
scroll to position [1035, 0]
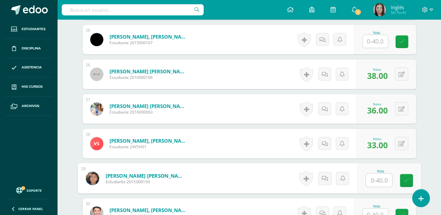
click at [376, 182] on input "text" at bounding box center [379, 180] width 26 height 13
type input "28"
click at [406, 183] on icon at bounding box center [407, 181] width 6 height 6
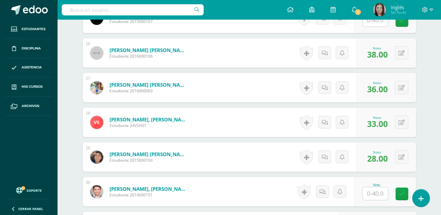
scroll to position [1068, 0]
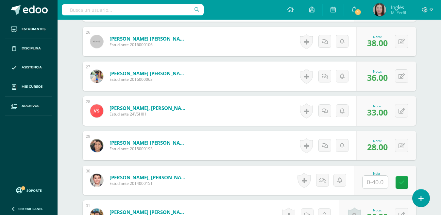
click at [371, 183] on input "text" at bounding box center [376, 182] width 26 height 13
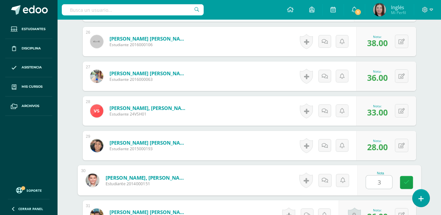
type input "34"
click at [407, 184] on icon at bounding box center [407, 183] width 6 height 6
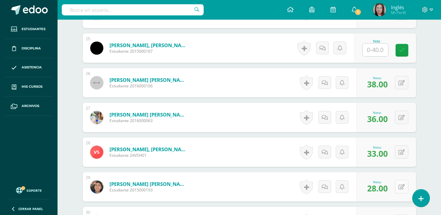
scroll to position [830, 0]
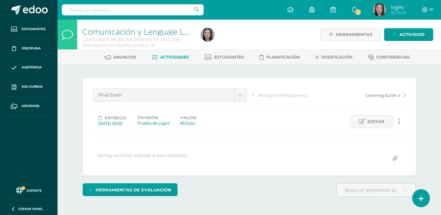
scroll to position [0, 0]
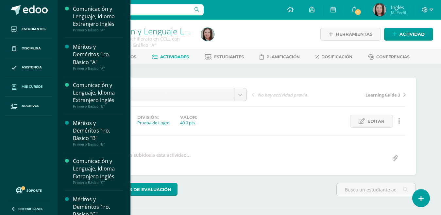
click at [31, 85] on span "Mis cursos" at bounding box center [32, 86] width 21 height 5
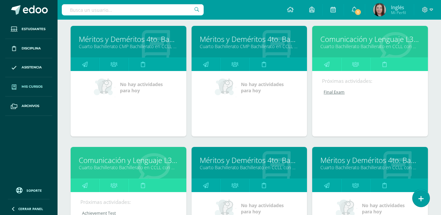
scroll to position [1305, 0]
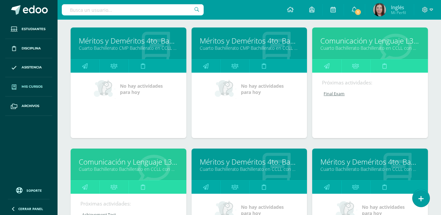
click at [346, 48] on link "Cuarto Bachillerato Bachillerato en CCLL con Orientación en Diseño Gráfico "A"" at bounding box center [370, 48] width 99 height 6
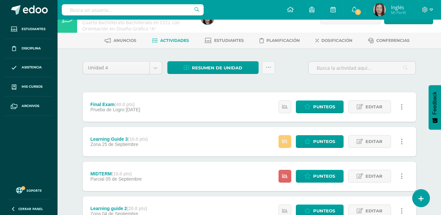
scroll to position [33, 0]
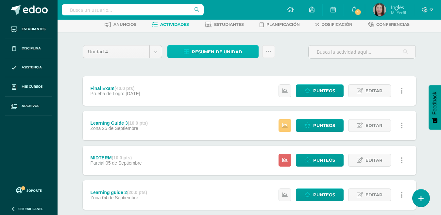
click at [226, 51] on span "Resumen de unidad" at bounding box center [217, 52] width 50 height 12
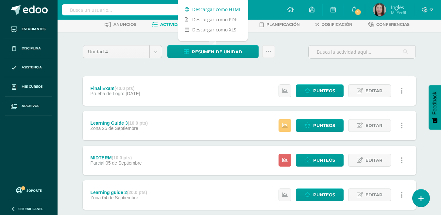
click at [236, 7] on link "Descargar como HTML" at bounding box center [213, 9] width 70 height 10
click at [213, 65] on div "Unidad 4 Unidad 1 Unidad 2 Unidad 3 Unidad 4 Resumen de unidad Subir actividade…" at bounding box center [249, 160] width 339 height 230
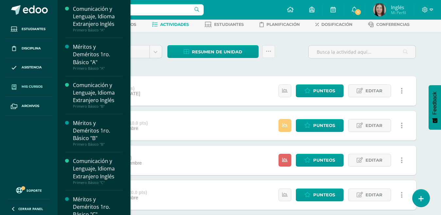
click at [33, 88] on span "Mis cursos" at bounding box center [32, 86] width 21 height 5
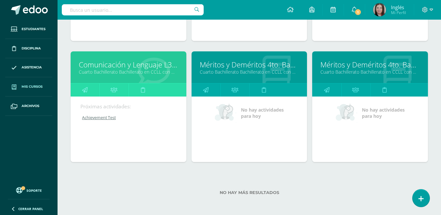
scroll to position [1403, 0]
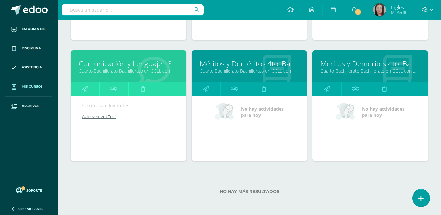
click at [141, 70] on link "Cuarto Bachillerato Bachillerato en CCLL con Orientación en Diseño Gráfico "B"" at bounding box center [128, 71] width 99 height 6
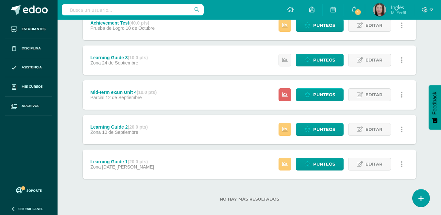
scroll to position [65, 0]
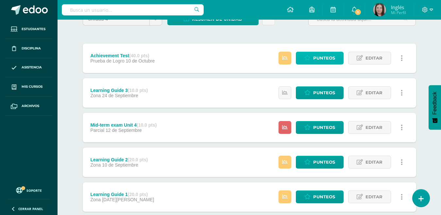
click at [317, 59] on span "Punteos" at bounding box center [325, 58] width 22 height 12
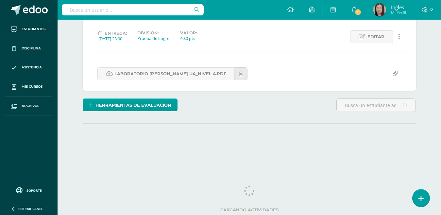
click at [248, 187] on icon at bounding box center [249, 191] width 10 height 10
click at [248, 186] on icon at bounding box center [249, 191] width 10 height 10
click at [248, 174] on html "Estudiantes Disciplina Asistencia Mis cursos Archivos Soporte Ayuda Reportar un…" at bounding box center [220, 44] width 441 height 259
click at [249, 192] on icon at bounding box center [249, 191] width 10 height 10
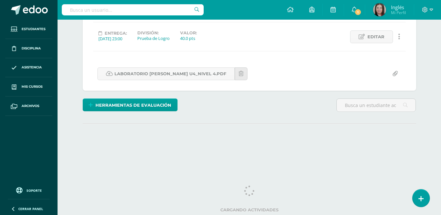
click at [250, 191] on icon at bounding box center [249, 191] width 10 height 10
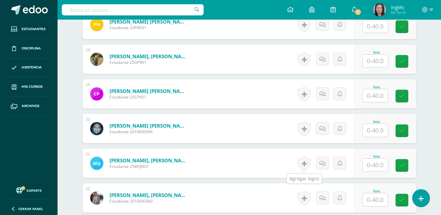
scroll to position [773, 0]
click at [375, 162] on input "text" at bounding box center [376, 164] width 26 height 13
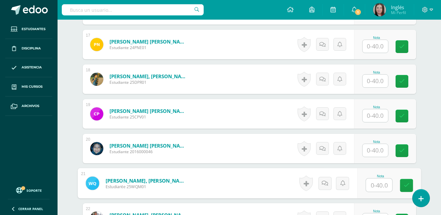
scroll to position [785, 0]
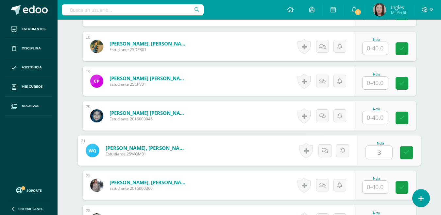
type input "34"
click at [410, 151] on link at bounding box center [406, 152] width 13 height 13
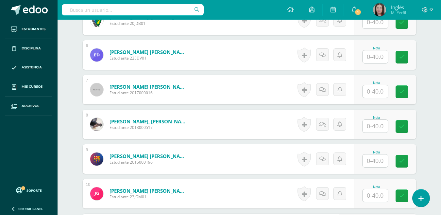
scroll to position [360, 0]
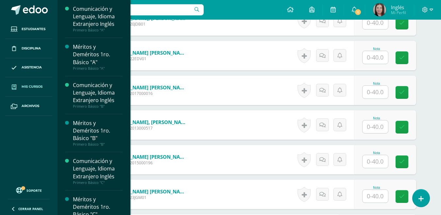
click at [42, 85] on span "Mis cursos" at bounding box center [32, 86] width 21 height 5
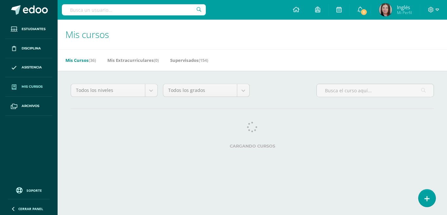
click at [229, 164] on html "Estudiantes Disciplina Asistencia Mis cursos Archivos Soporte Ayuda Reportar un…" at bounding box center [223, 82] width 447 height 164
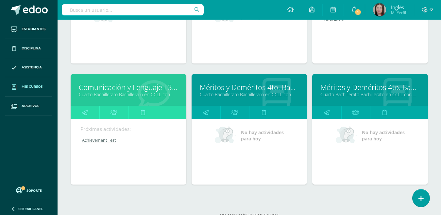
scroll to position [1368, 0]
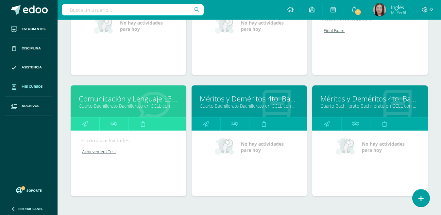
click at [121, 104] on link "Cuarto Bachillerato Bachillerato en CCLL con Orientación en Diseño Gráfico "B"" at bounding box center [128, 106] width 99 height 6
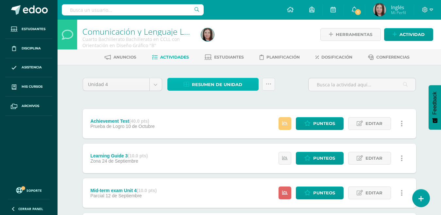
click at [222, 90] on span "Resumen de unidad" at bounding box center [217, 85] width 50 height 12
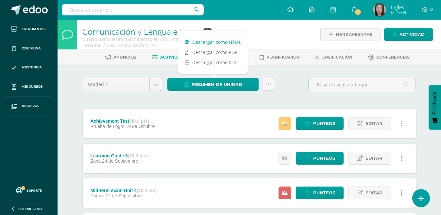
click at [219, 43] on link "Descargar como HTML" at bounding box center [213, 42] width 70 height 10
click at [94, 97] on div "Unidad 4 Unidad 1 Unidad 2 Unidad 3 Unidad 4 Resumen de unidad Subir actividade…" at bounding box center [249, 193] width 339 height 230
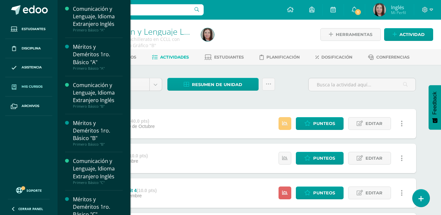
click at [31, 86] on span "Mis cursos" at bounding box center [32, 86] width 21 height 5
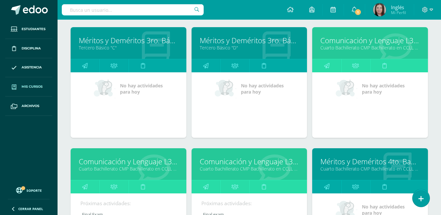
scroll to position [1070, 0]
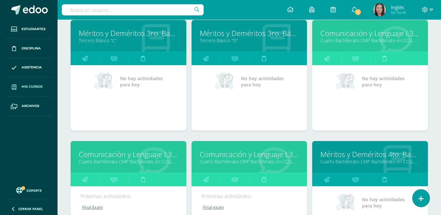
click at [135, 162] on link "Cuarto Bachillerato CMP Bachillerato en CCLL con Orientación en Computación "D"" at bounding box center [128, 161] width 99 height 6
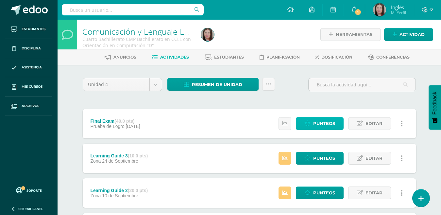
click at [328, 124] on span "Punteos" at bounding box center [325, 123] width 22 height 12
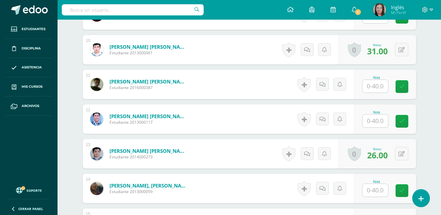
scroll to position [543, 0]
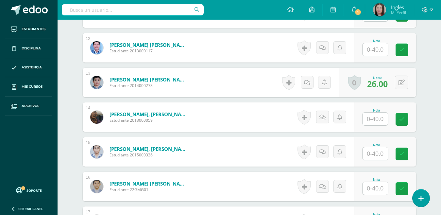
click at [375, 188] on input "text" at bounding box center [376, 188] width 26 height 13
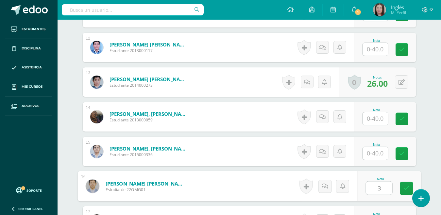
type input "33"
click at [408, 187] on icon at bounding box center [407, 188] width 6 height 6
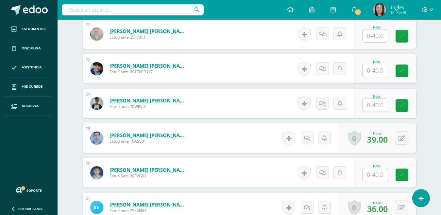
scroll to position [1100, 0]
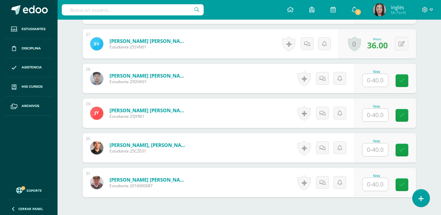
click at [379, 184] on input "text" at bounding box center [376, 184] width 26 height 13
type input "34"
click at [404, 186] on icon at bounding box center [407, 185] width 6 height 6
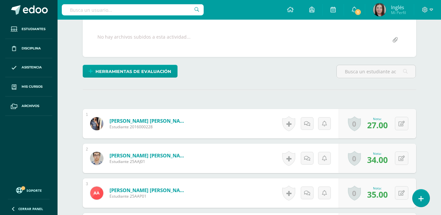
scroll to position [0, 0]
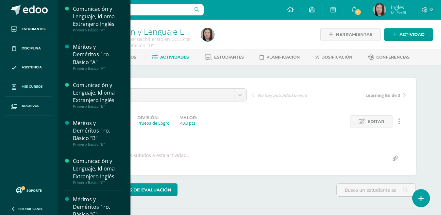
click at [34, 89] on span "Mis cursos" at bounding box center [32, 86] width 21 height 5
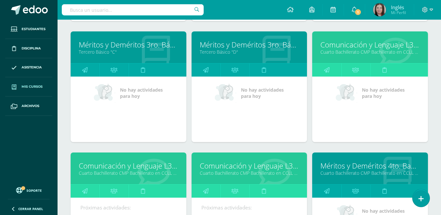
scroll to position [1070, 0]
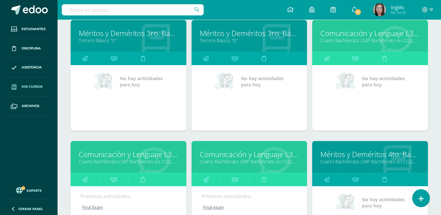
click at [130, 161] on link "Cuarto Bachillerato CMP Bachillerato en CCLL con Orientación en Computación "D"" at bounding box center [128, 161] width 99 height 6
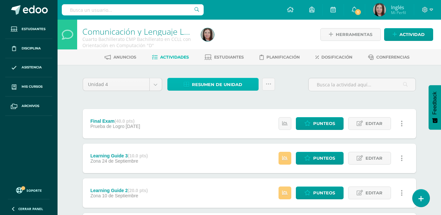
click at [232, 89] on span "Resumen de unidad" at bounding box center [217, 85] width 50 height 12
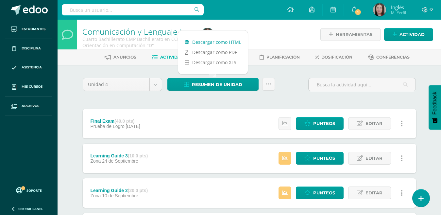
click at [236, 43] on link "Descargar como HTML" at bounding box center [213, 42] width 70 height 10
